Goal: Task Accomplishment & Management: Manage account settings

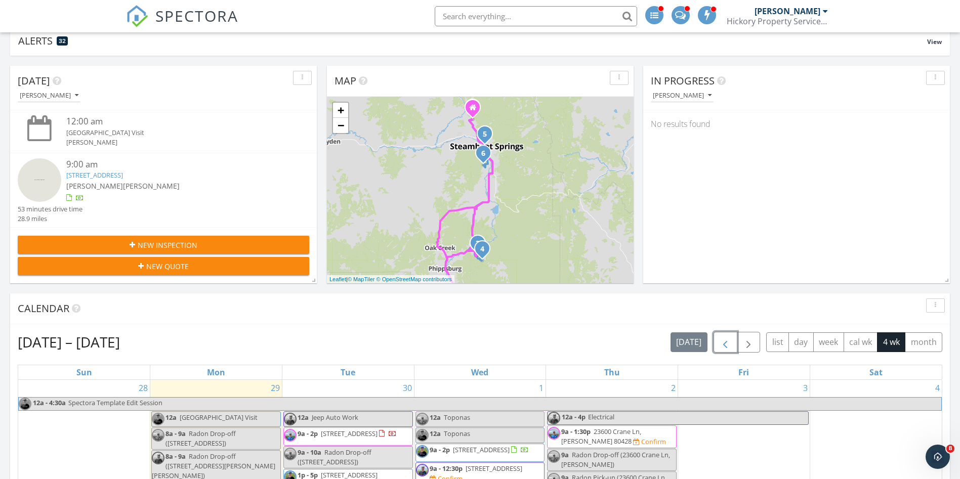
click at [728, 345] on span "button" at bounding box center [725, 342] width 12 height 12
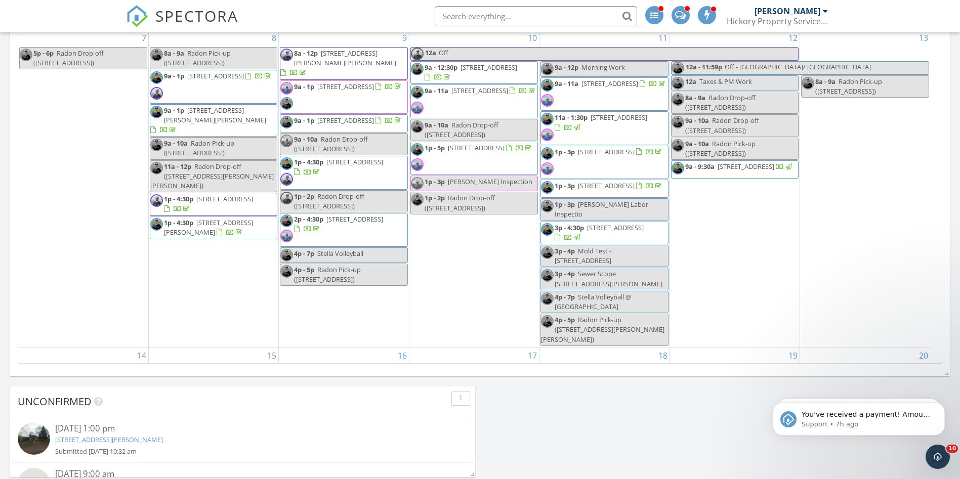
scroll to position [135, 0]
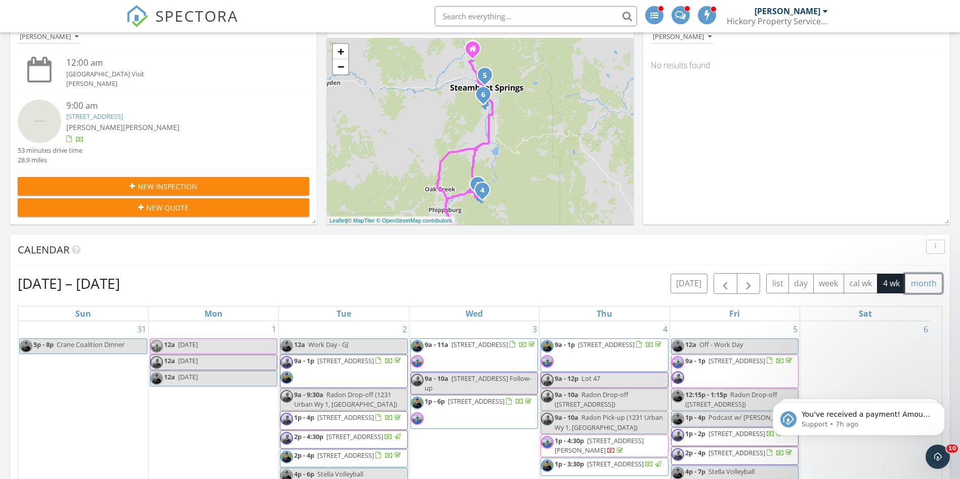
click at [924, 283] on button "month" at bounding box center [922, 284] width 37 height 20
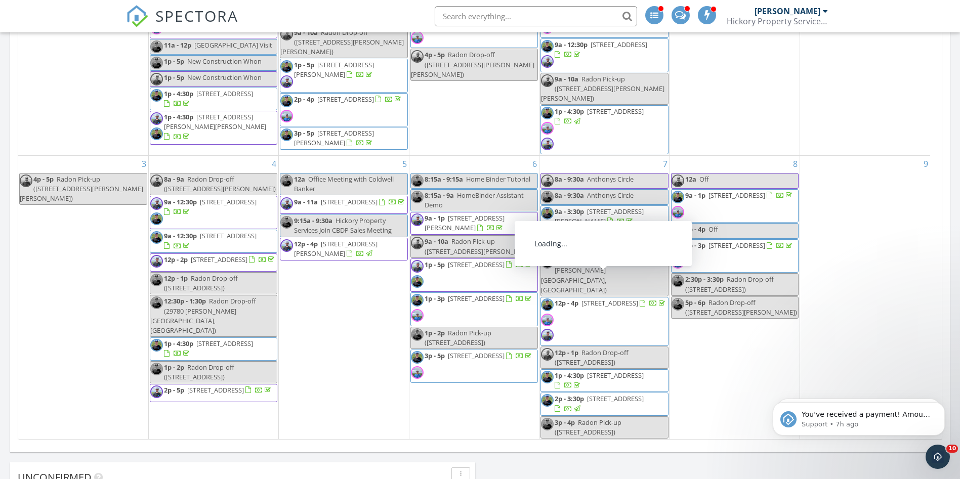
scroll to position [59, 0]
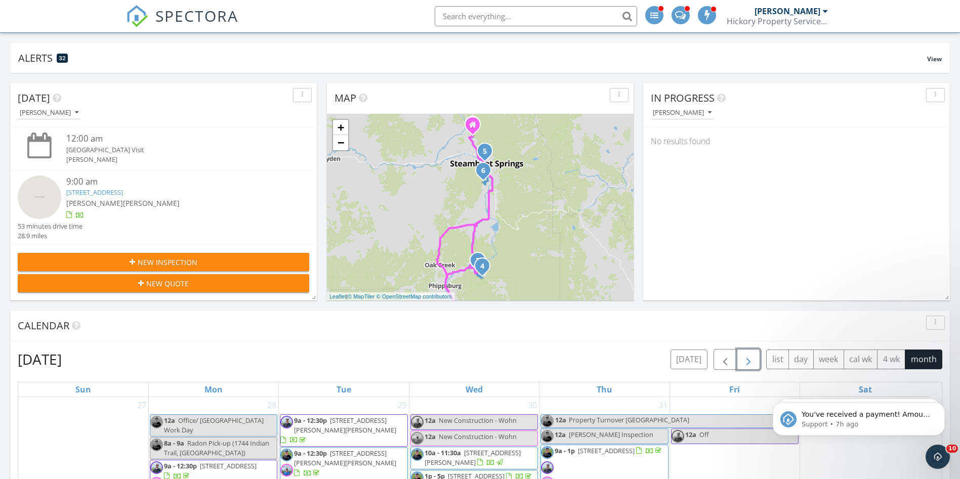
click at [745, 358] on span "button" at bounding box center [748, 360] width 12 height 12
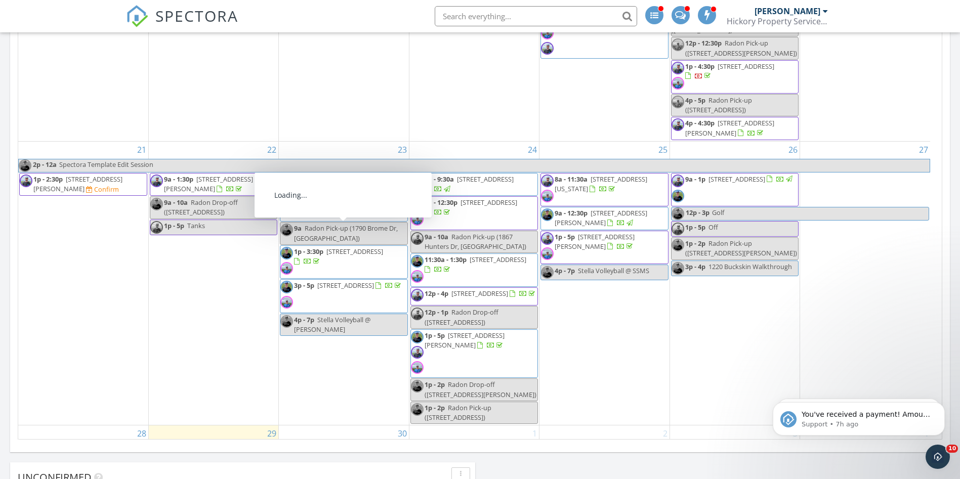
scroll to position [540, 0]
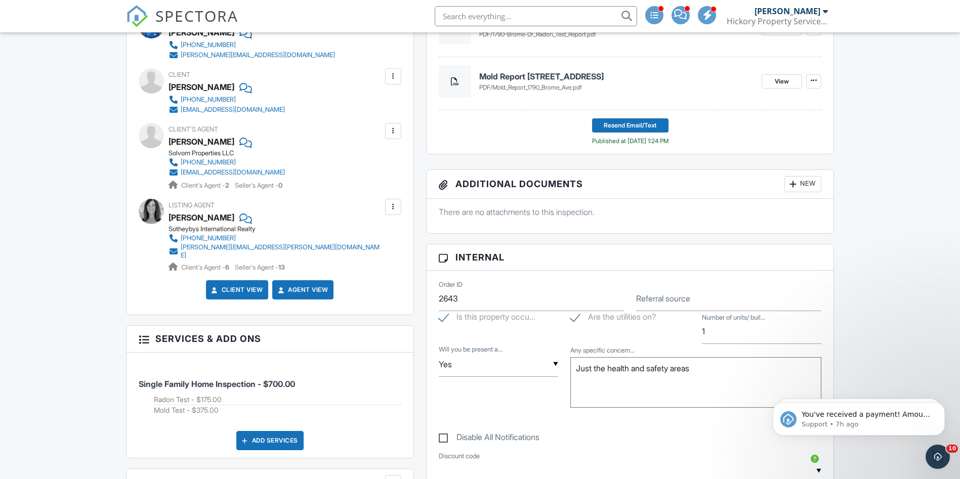
scroll to position [607, 0]
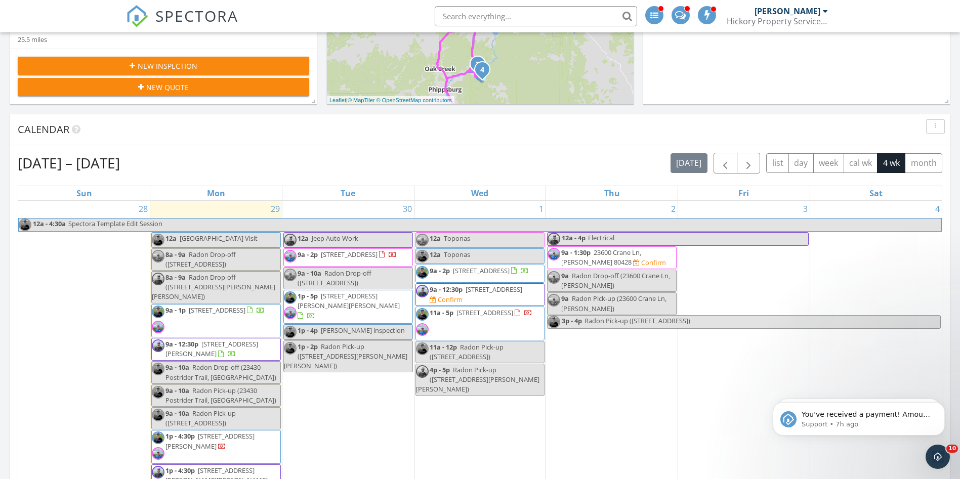
scroll to position [210, 0]
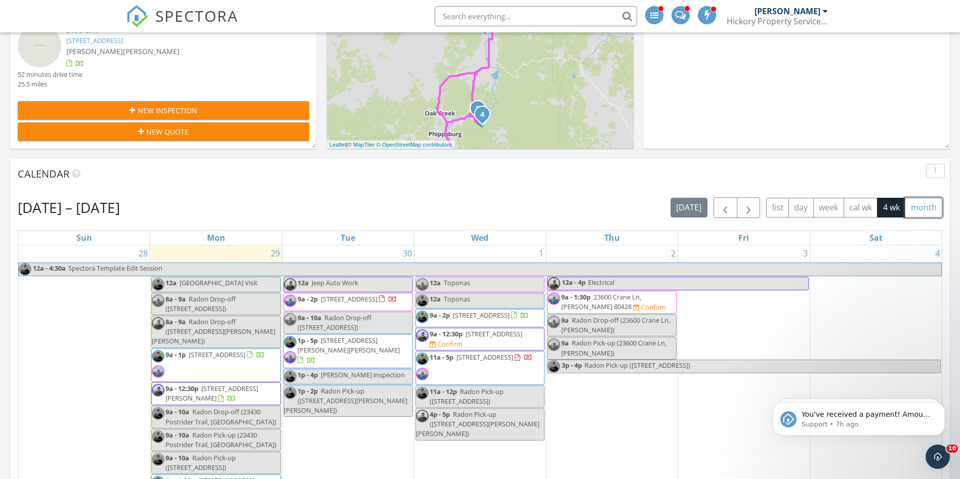
click at [921, 202] on button "month" at bounding box center [922, 208] width 37 height 20
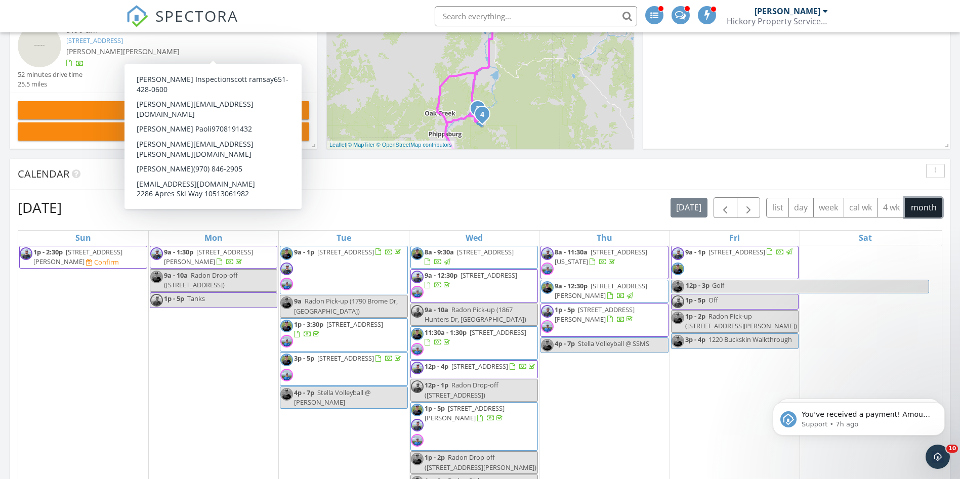
scroll to position [768, 0]
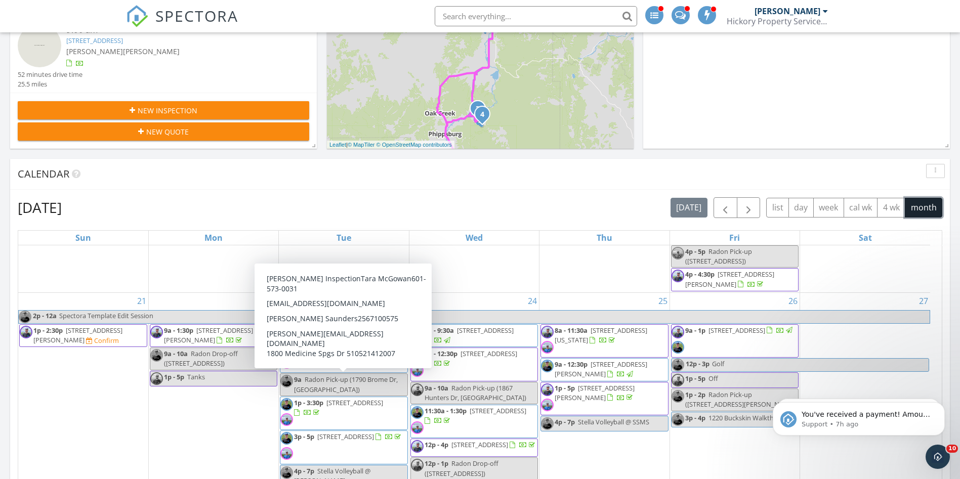
click at [352, 398] on span "[STREET_ADDRESS]" at bounding box center [354, 402] width 57 height 9
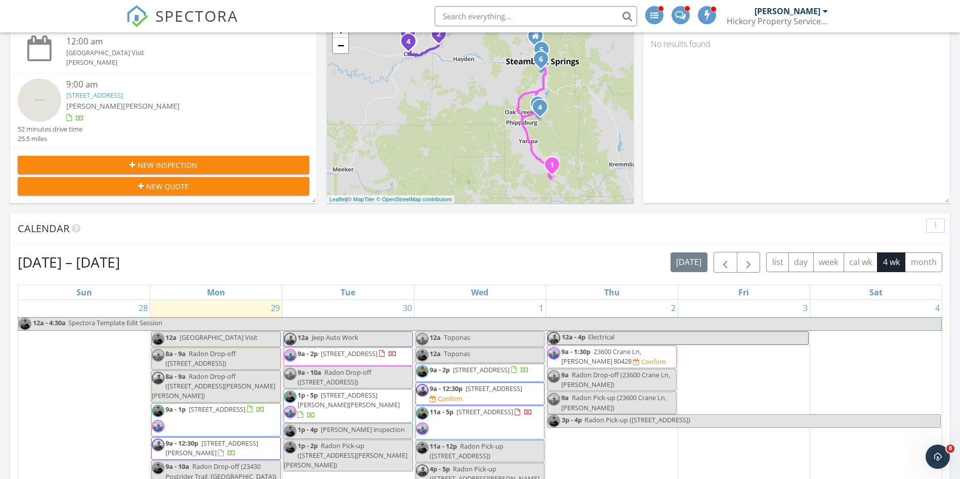
scroll to position [152, 0]
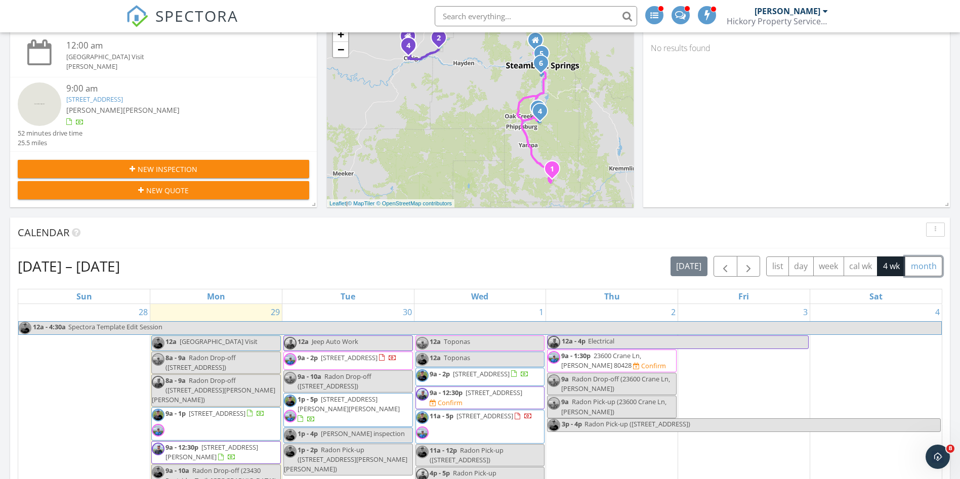
click at [911, 267] on button "month" at bounding box center [922, 266] width 37 height 20
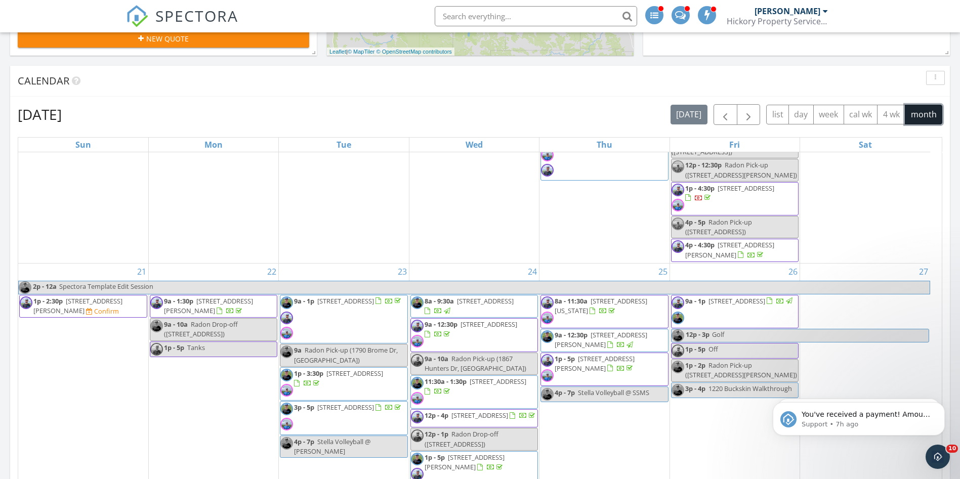
scroll to position [692, 0]
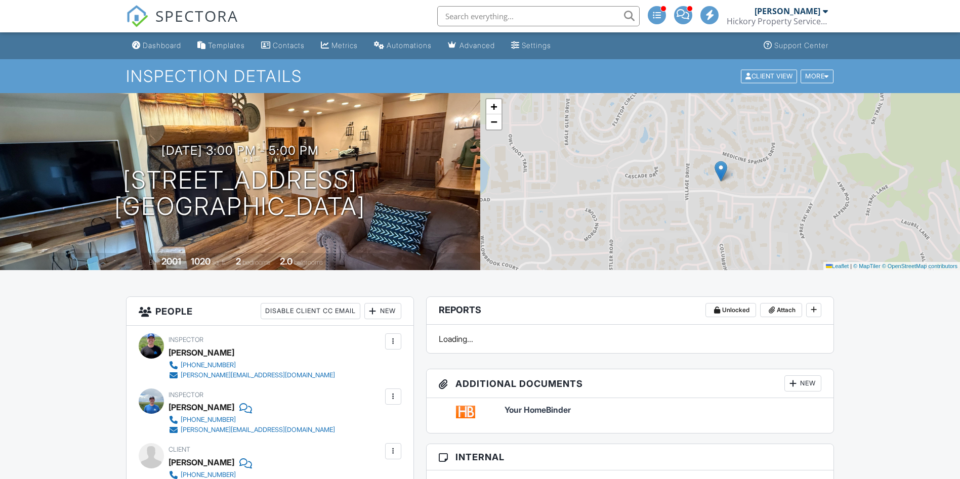
scroll to position [807, 0]
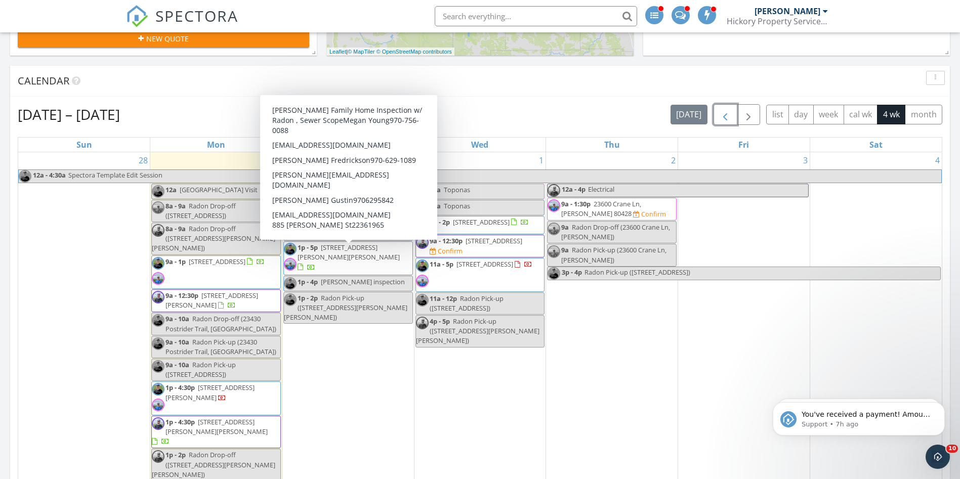
click at [722, 114] on span "button" at bounding box center [725, 115] width 12 height 12
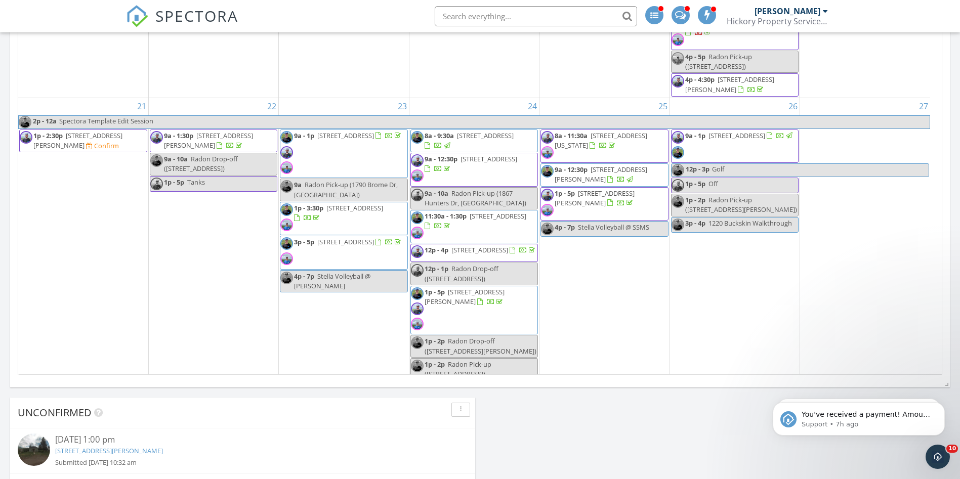
scroll to position [571, 0]
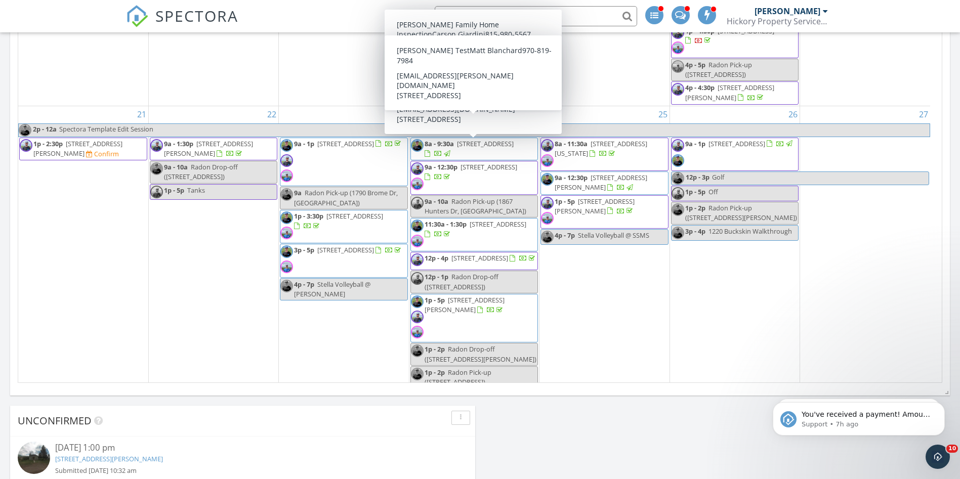
click at [511, 162] on span "126 E 1st St, Oak Creek 80467" at bounding box center [488, 166] width 57 height 9
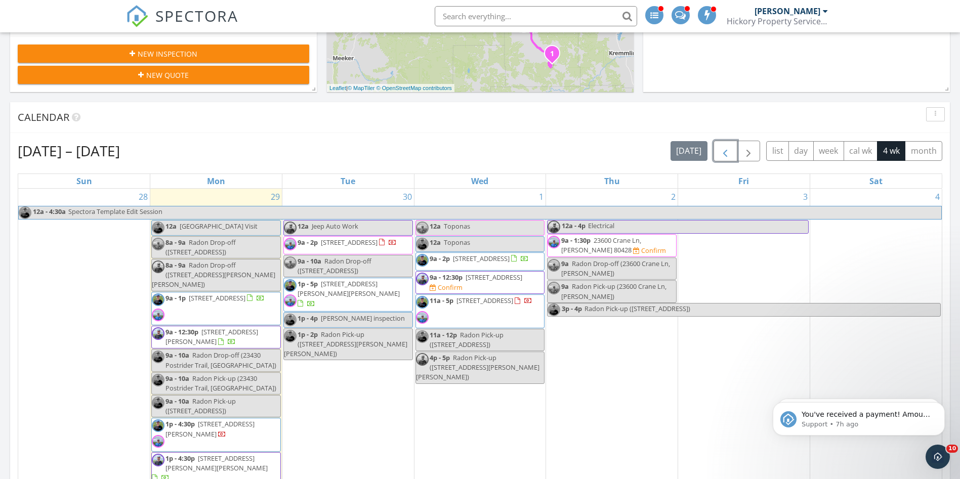
click at [726, 152] on span "button" at bounding box center [725, 151] width 12 height 12
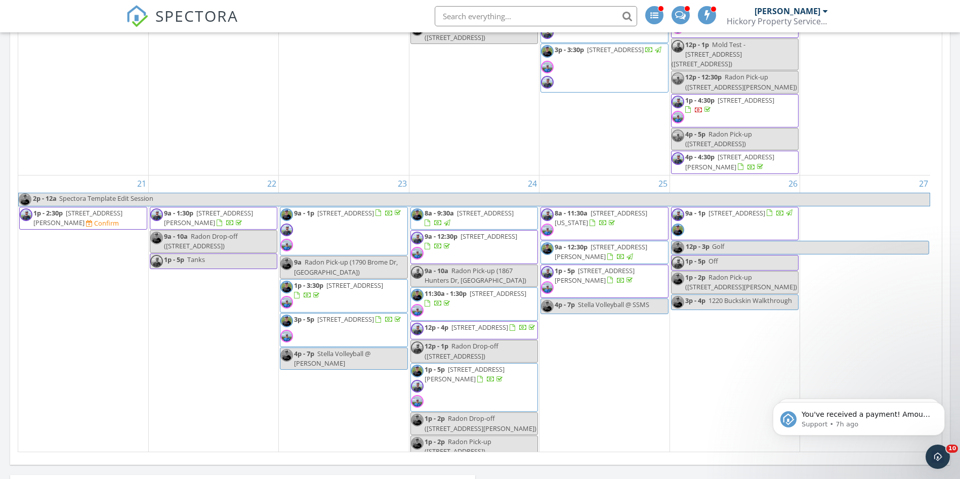
scroll to position [511, 0]
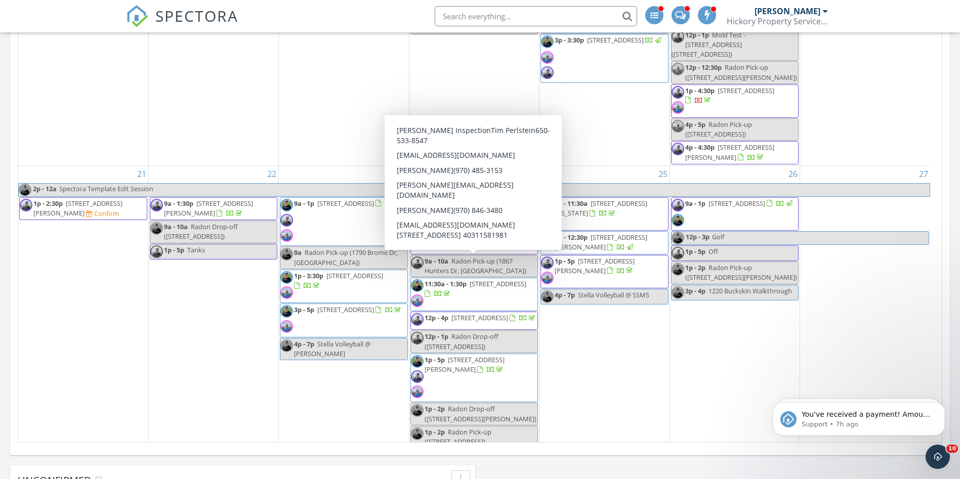
click at [469, 279] on span "1655 Ranch Rd 403, Steamboat Springs 80487" at bounding box center [497, 283] width 57 height 9
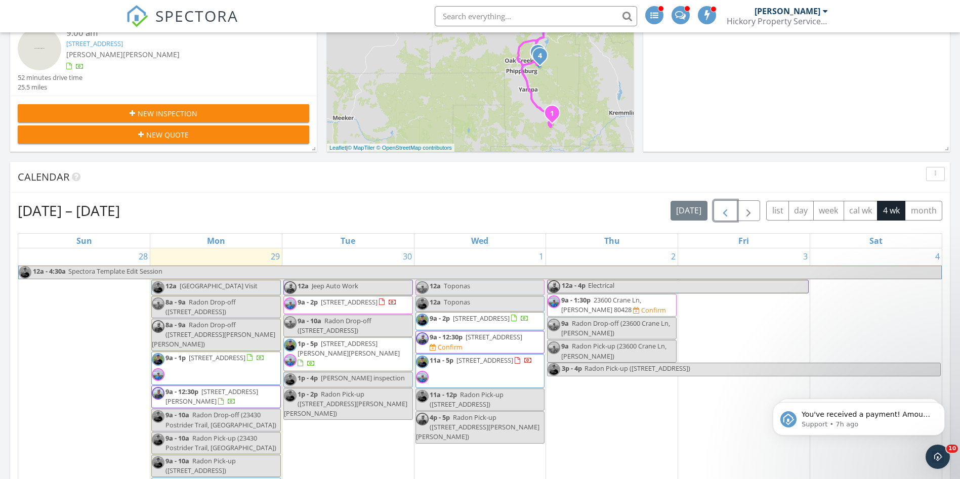
click at [720, 213] on span "button" at bounding box center [725, 211] width 12 height 12
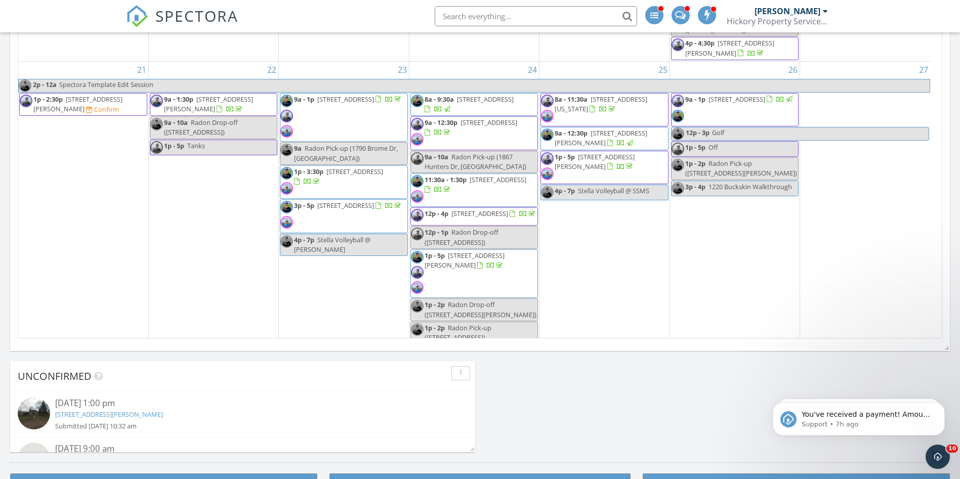
scroll to position [632, 0]
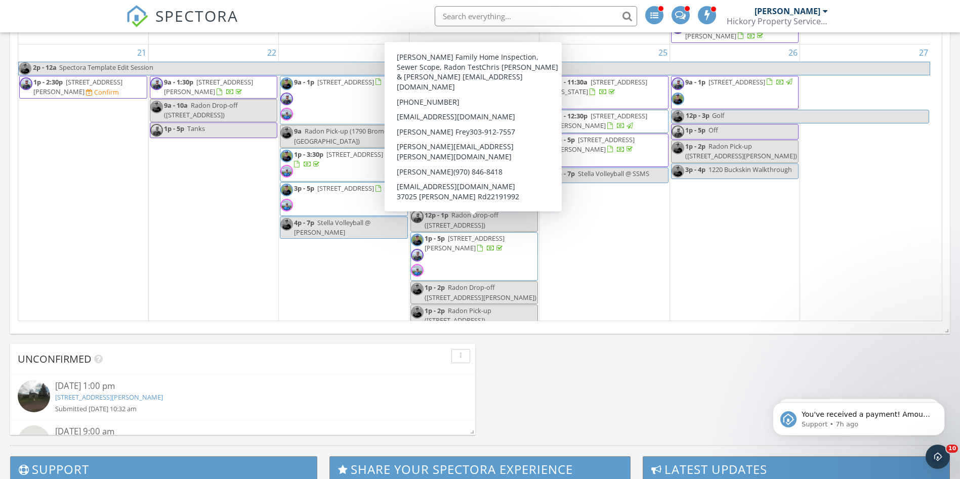
click at [461, 234] on span "[STREET_ADDRESS][PERSON_NAME]" at bounding box center [464, 243] width 80 height 19
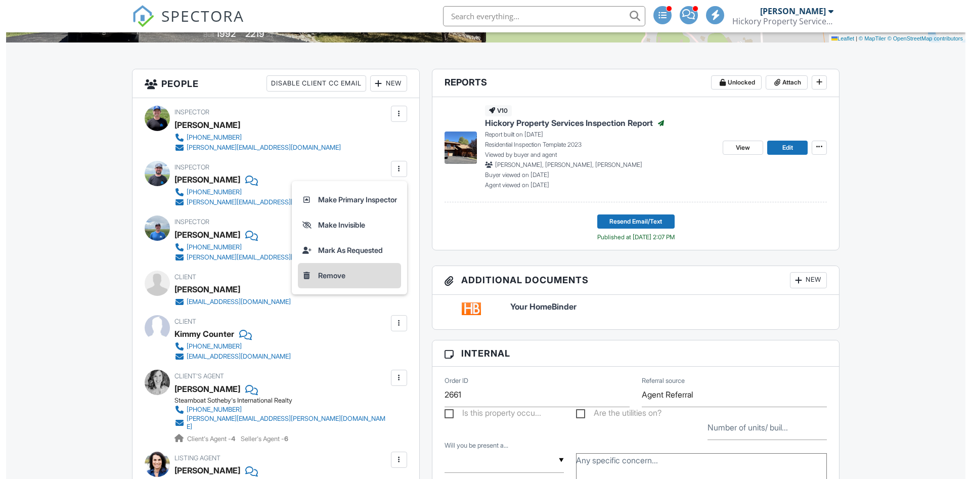
scroll to position [228, 0]
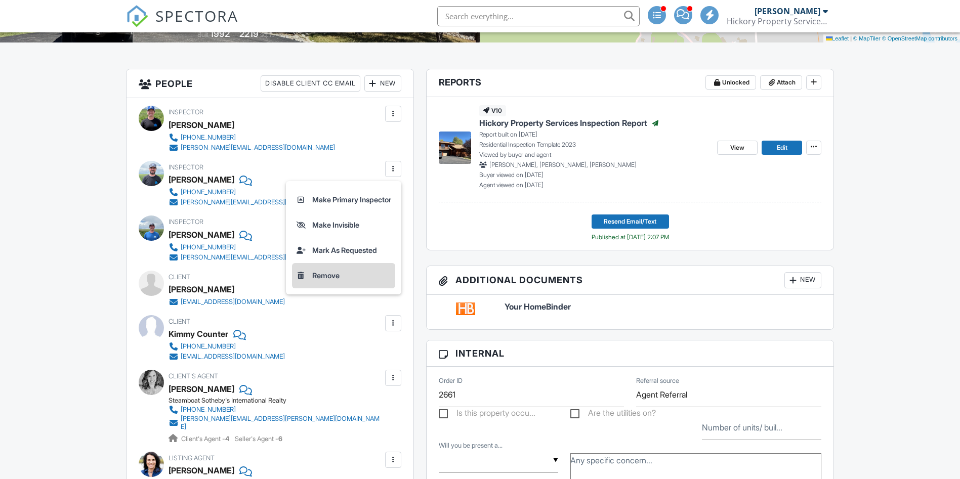
click at [324, 274] on li "Remove" at bounding box center [343, 275] width 103 height 25
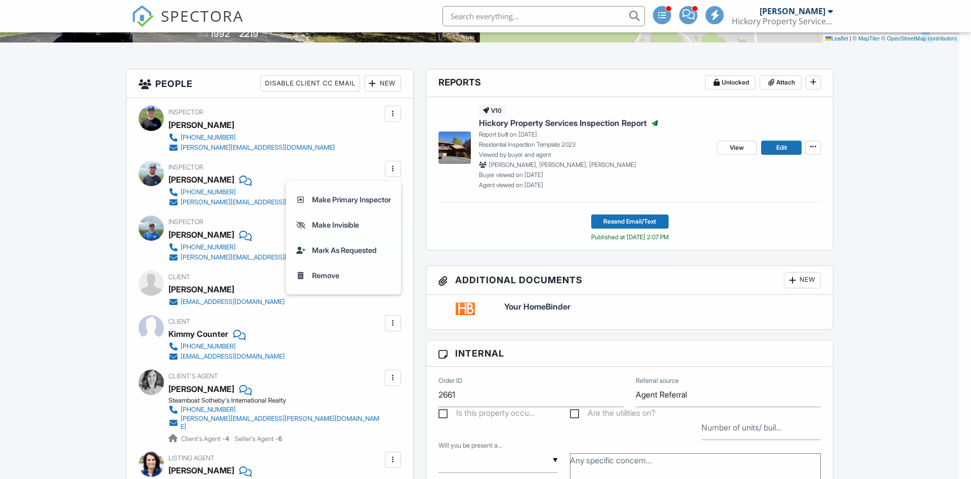
scroll to position [0, 0]
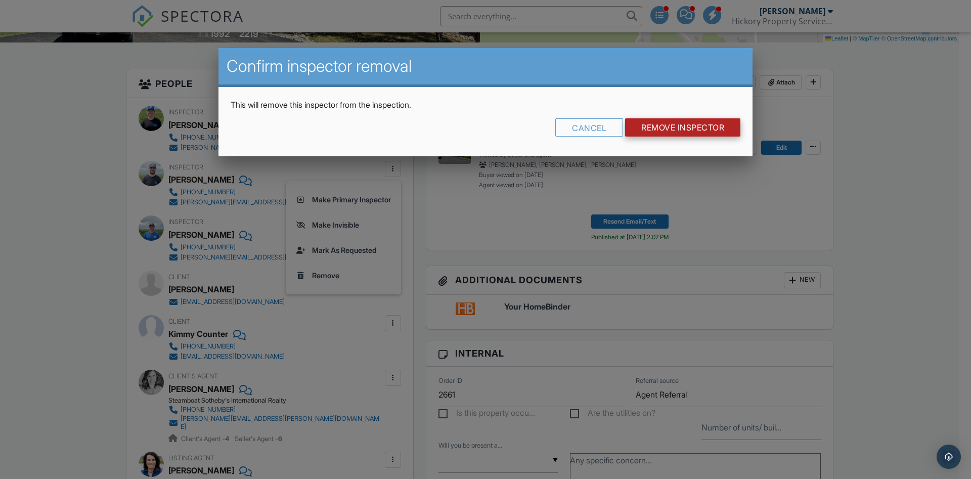
click at [650, 128] on input "Remove Inspector" at bounding box center [682, 127] width 115 height 18
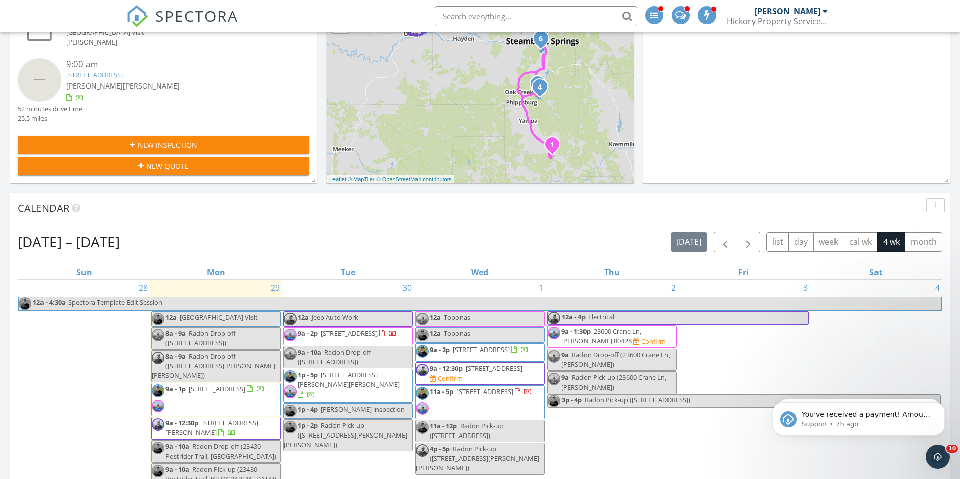
scroll to position [149, 0]
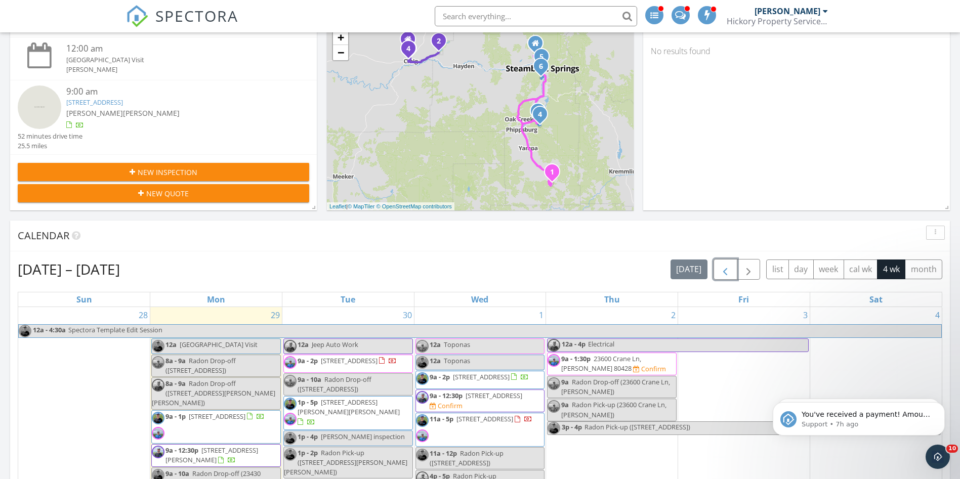
click at [731, 270] on button "button" at bounding box center [725, 269] width 24 height 21
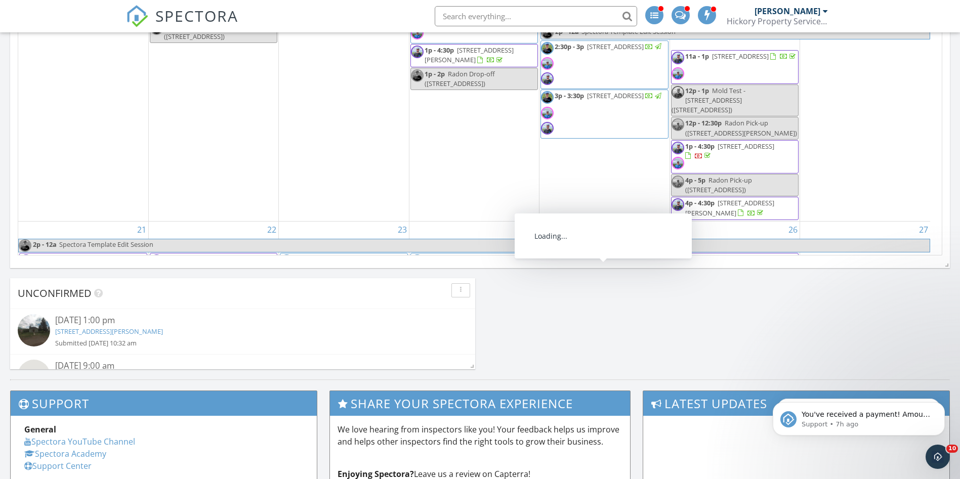
scroll to position [427, 0]
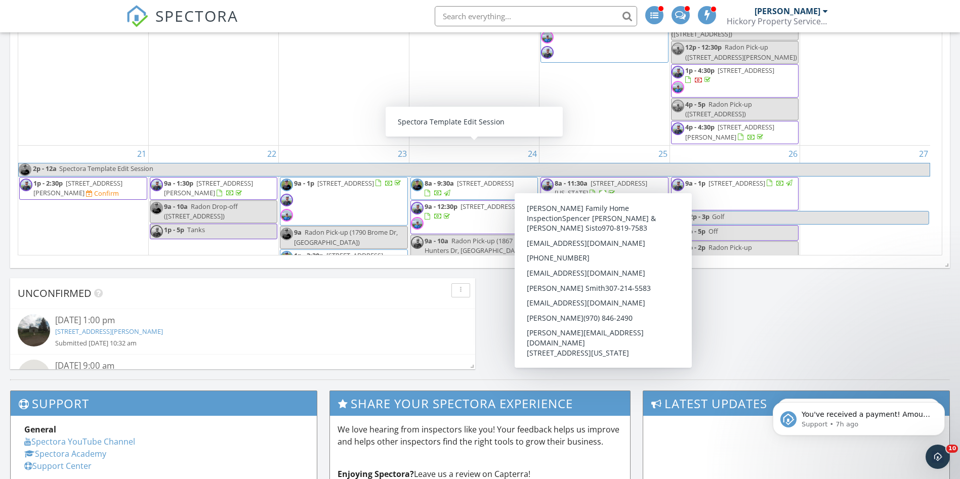
drag, startPoint x: 624, startPoint y: 188, endPoint x: 581, endPoint y: 170, distance: 47.2
click at [581, 179] on span "[STREET_ADDRESS][US_STATE]" at bounding box center [600, 188] width 93 height 19
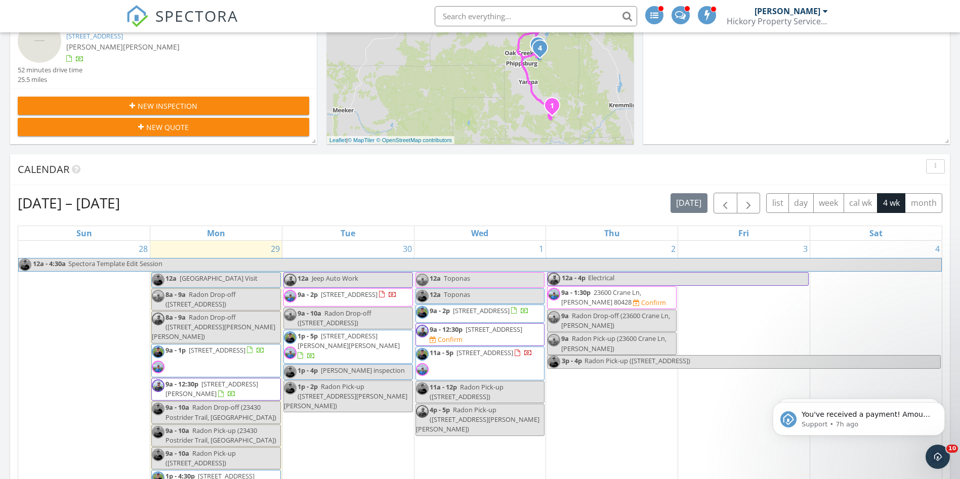
scroll to position [167, 0]
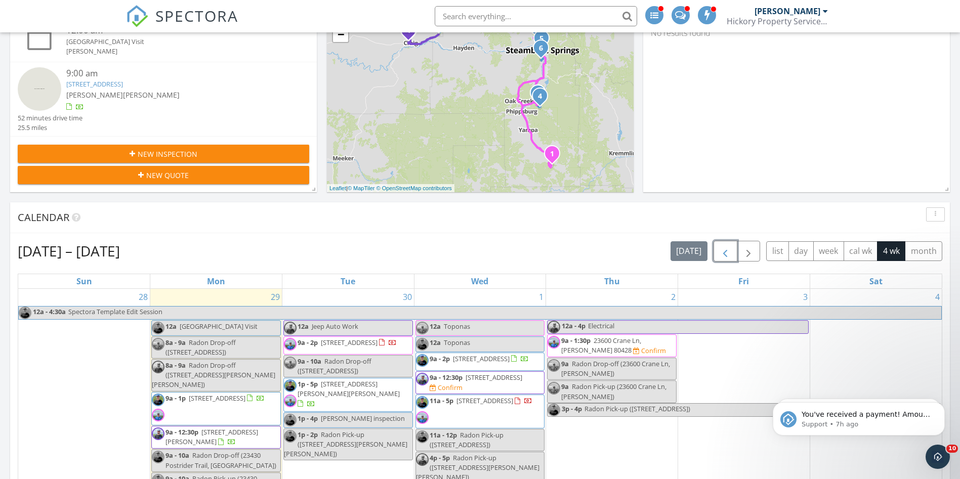
click at [727, 255] on span "button" at bounding box center [725, 251] width 12 height 12
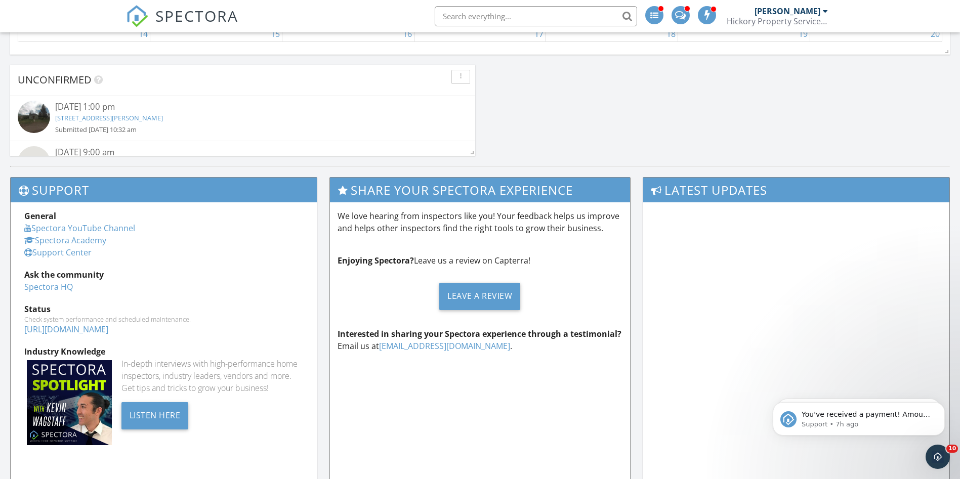
drag, startPoint x: 965, startPoint y: 180, endPoint x: 194, endPoint y: 1, distance: 792.1
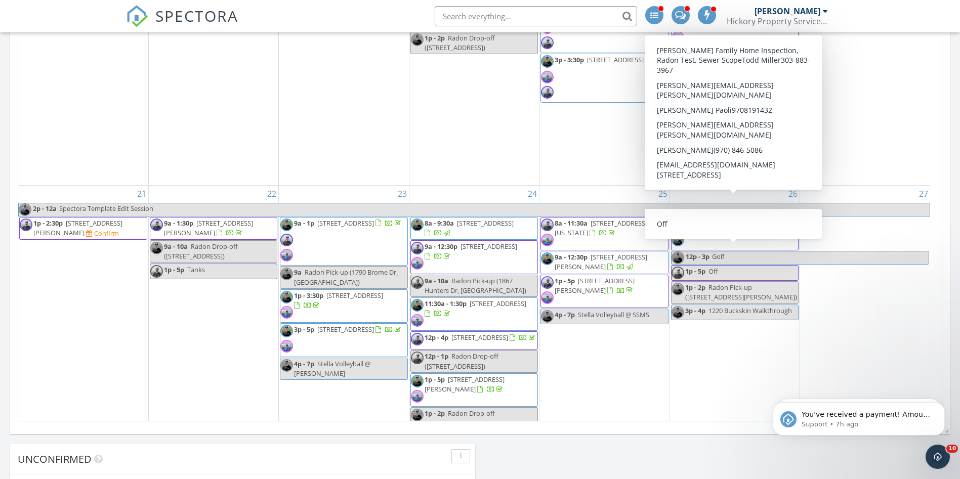
scroll to position [579, 0]
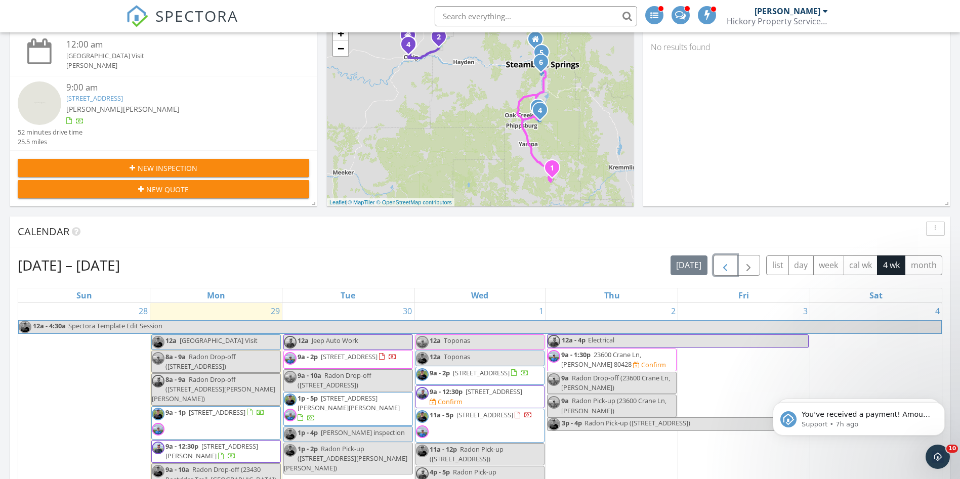
click at [727, 268] on span "button" at bounding box center [725, 266] width 12 height 12
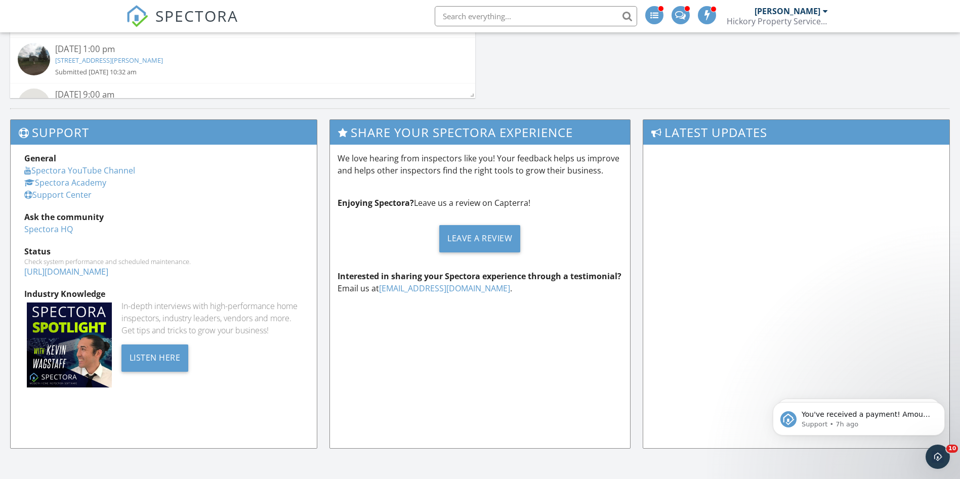
scroll to position [590, 0]
